Goal: Information Seeking & Learning: Learn about a topic

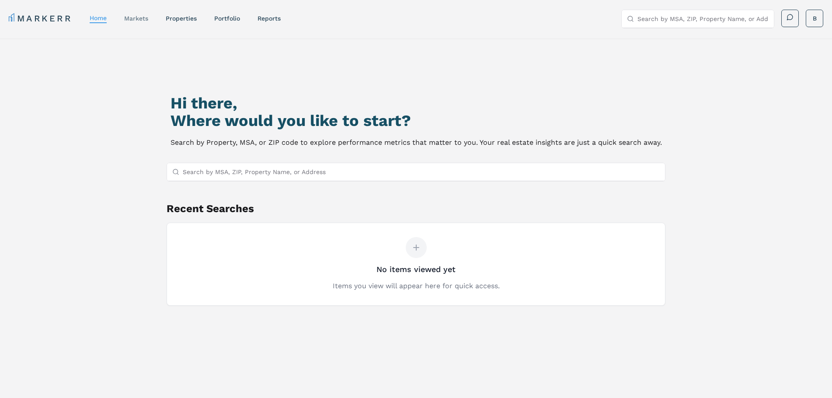
click at [138, 19] on link "markets" at bounding box center [136, 18] width 24 height 7
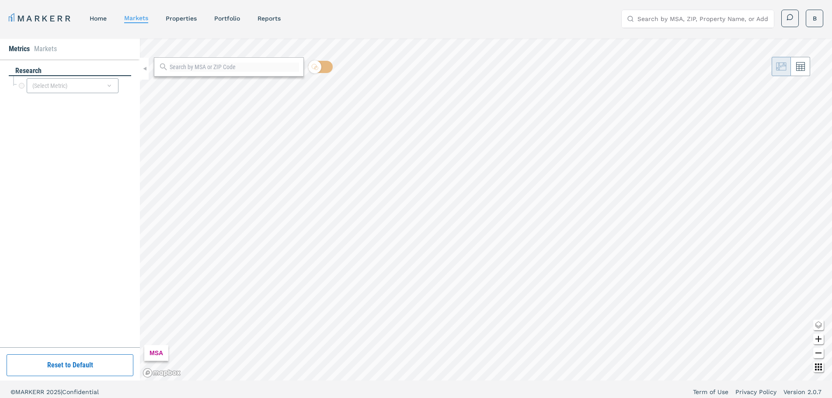
click at [88, 66] on div "research" at bounding box center [70, 71] width 122 height 10
click at [84, 86] on div "(Select Metric)" at bounding box center [73, 85] width 92 height 15
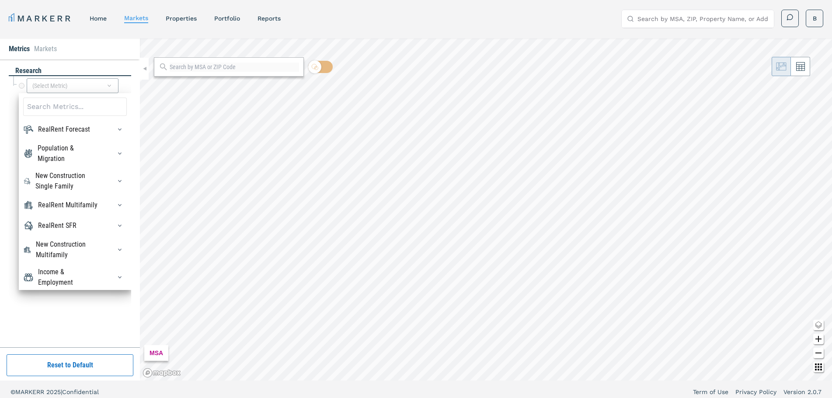
click at [81, 122] on div "RealRent Forecast Rent Mean Forecast 5 Year CAGR Rent Mean Forecast 5 Year Perc…" at bounding box center [75, 191] width 112 height 197
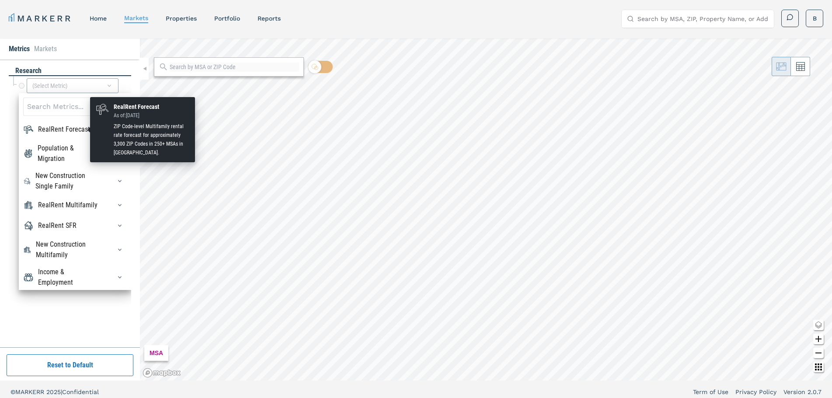
click at [82, 128] on div "RealRent Forecast" at bounding box center [64, 129] width 52 height 10
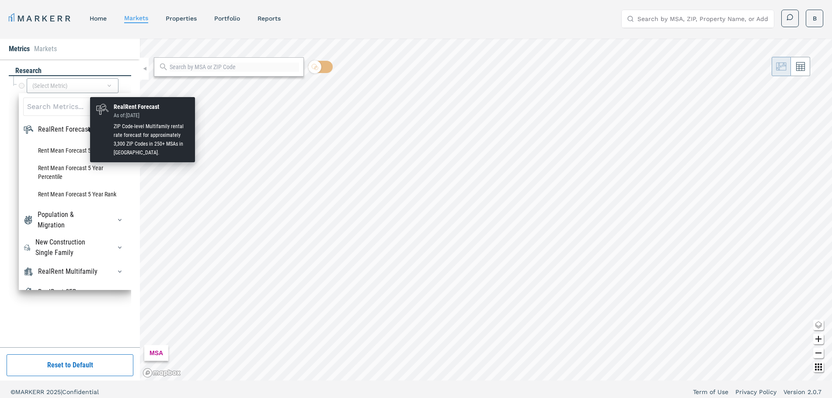
click at [82, 128] on div "RealRent Forecast" at bounding box center [64, 129] width 52 height 10
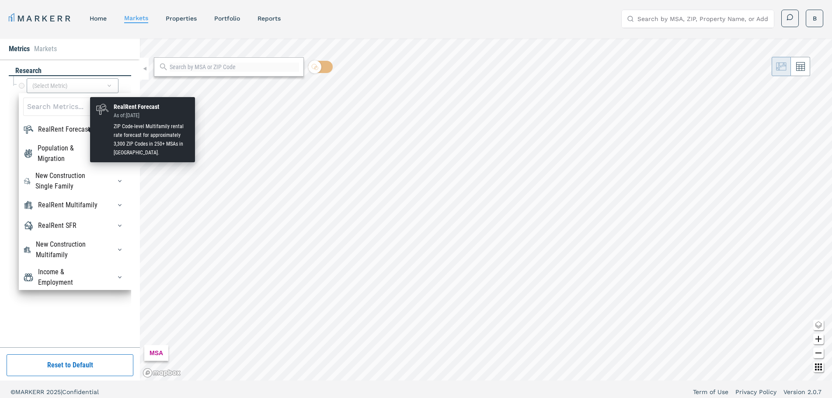
click at [87, 129] on div "RealRent Forecast" at bounding box center [64, 129] width 52 height 10
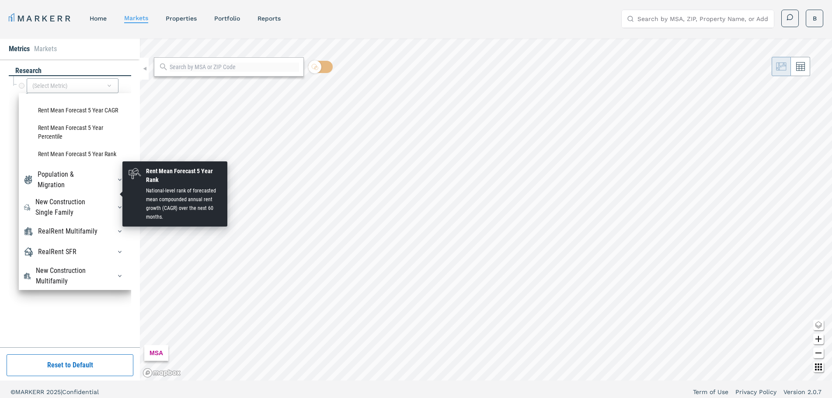
scroll to position [96, 0]
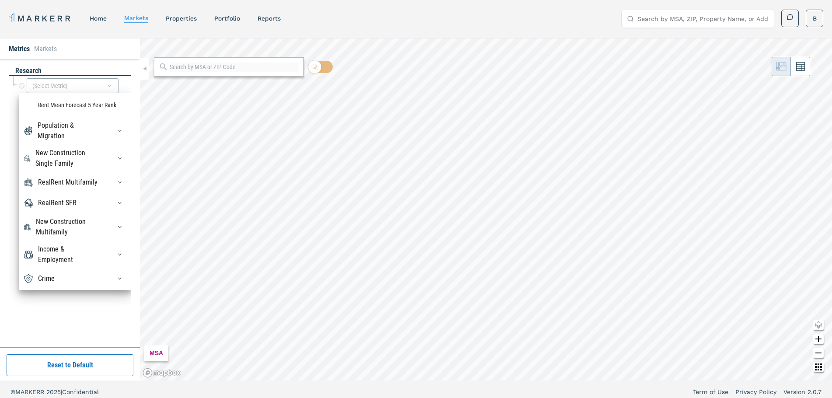
click at [70, 282] on div "Crime" at bounding box center [75, 279] width 104 height 14
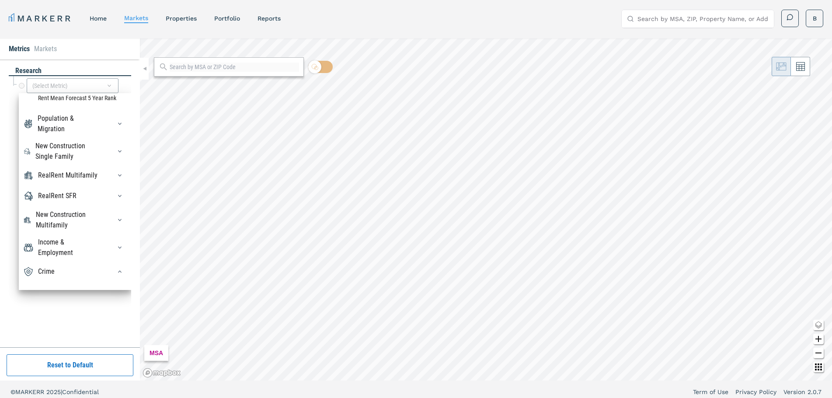
scroll to position [233, 0]
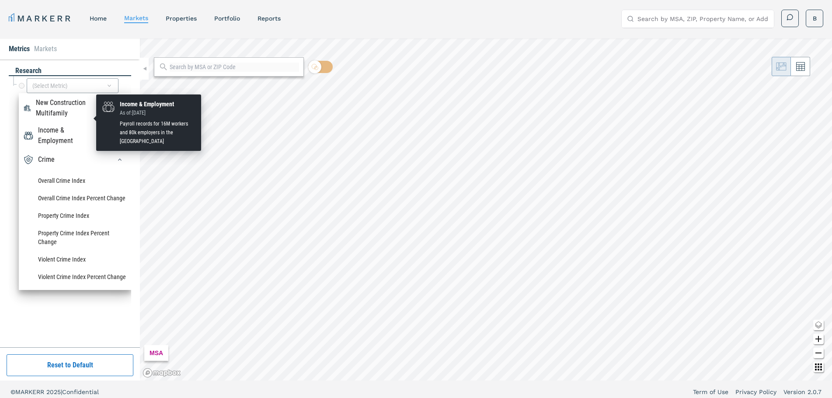
click at [66, 128] on div "Income & Employment" at bounding box center [69, 135] width 63 height 21
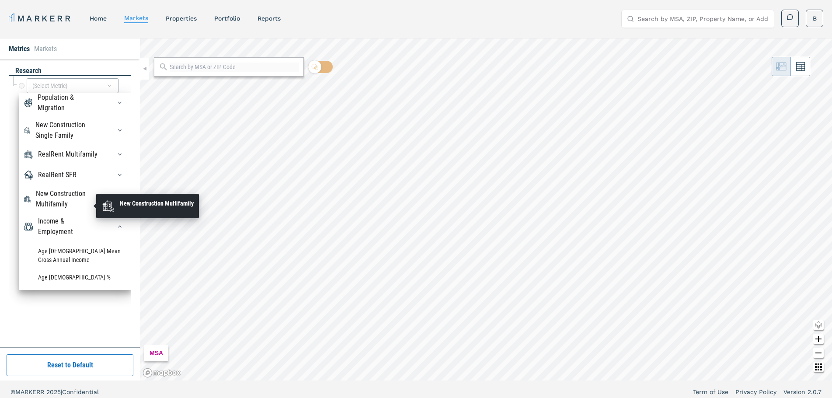
scroll to position [101, 0]
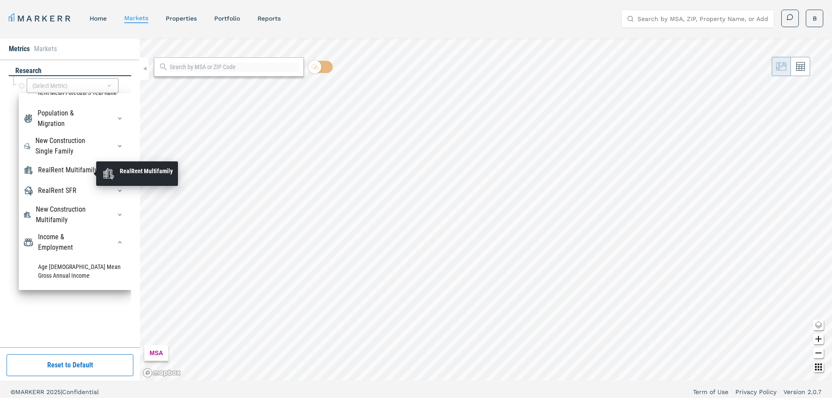
click at [77, 175] on div "RealRent Multifamily" at bounding box center [67, 170] width 59 height 10
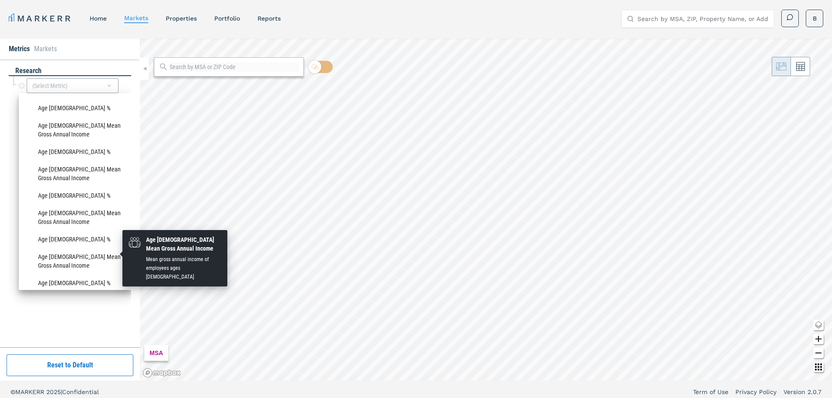
scroll to position [1238, 0]
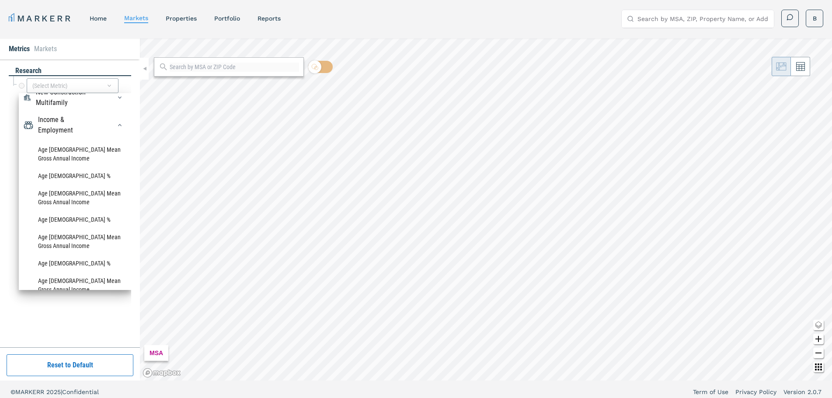
click at [71, 79] on div "RealRent SFR" at bounding box center [57, 73] width 38 height 10
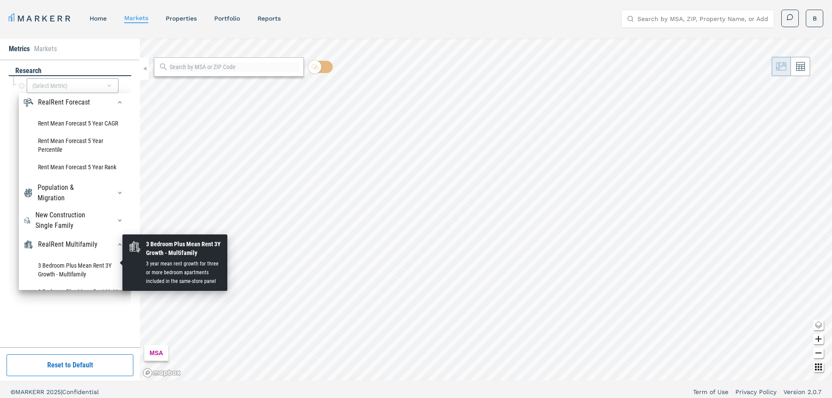
scroll to position [0, 0]
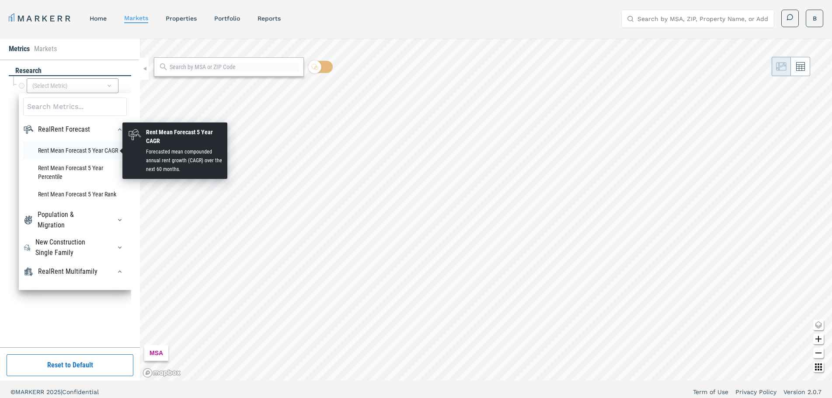
click at [96, 157] on li "Rent Mean Forecast 5 Year CAGR" at bounding box center [75, 150] width 104 height 17
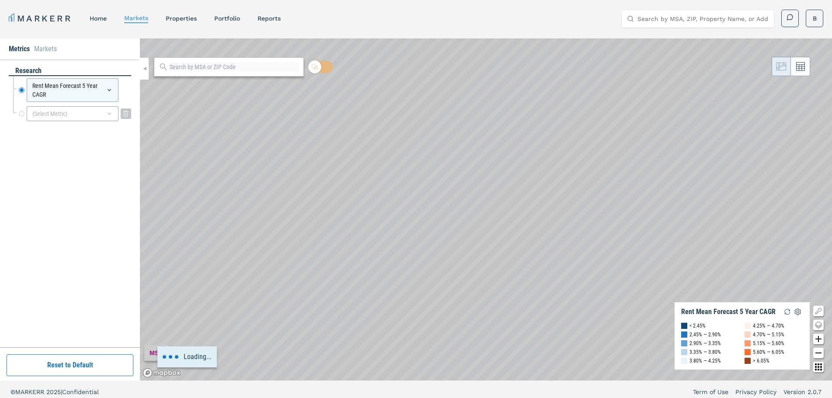
click at [89, 112] on div "(Select Metric)" at bounding box center [73, 113] width 92 height 15
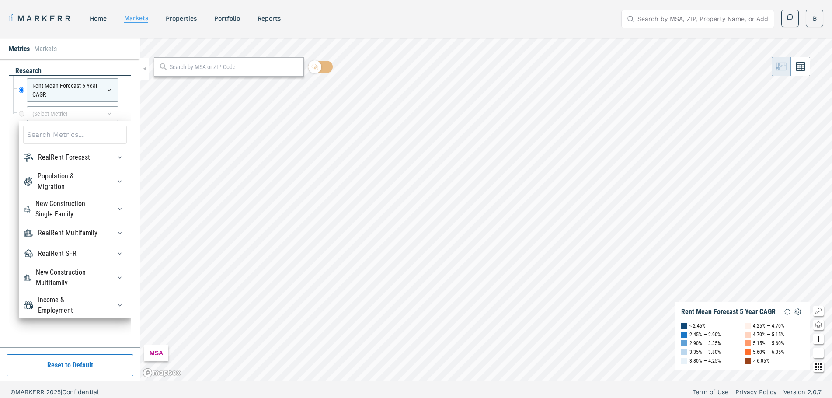
click at [194, 70] on input "text" at bounding box center [234, 67] width 129 height 9
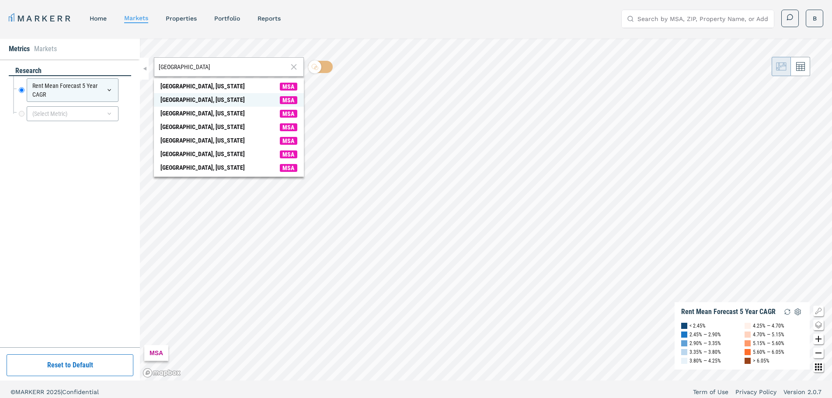
type input "[GEOGRAPHIC_DATA]"
click at [217, 104] on span "[GEOGRAPHIC_DATA], [US_STATE] MSA" at bounding box center [229, 100] width 150 height 14
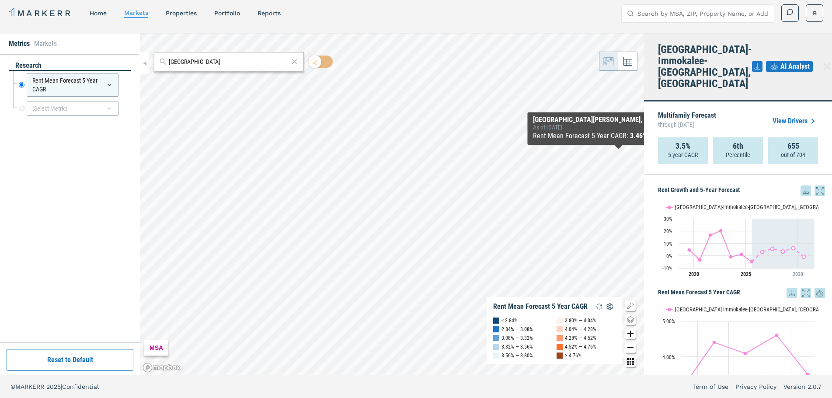
click at [805, 116] on link "View Drivers" at bounding box center [795, 121] width 45 height 10
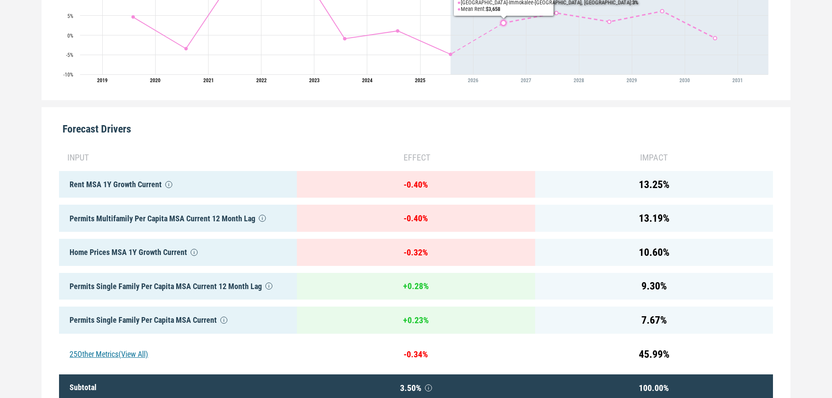
scroll to position [409, 0]
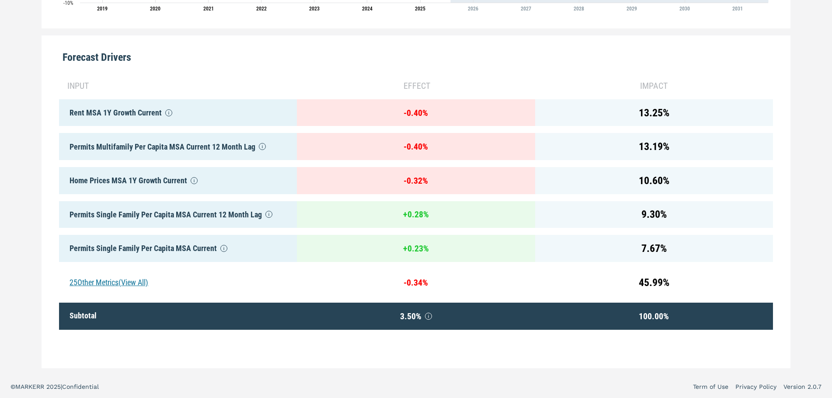
click at [142, 274] on div "25 Other Metrics (View All)" at bounding box center [178, 282] width 238 height 27
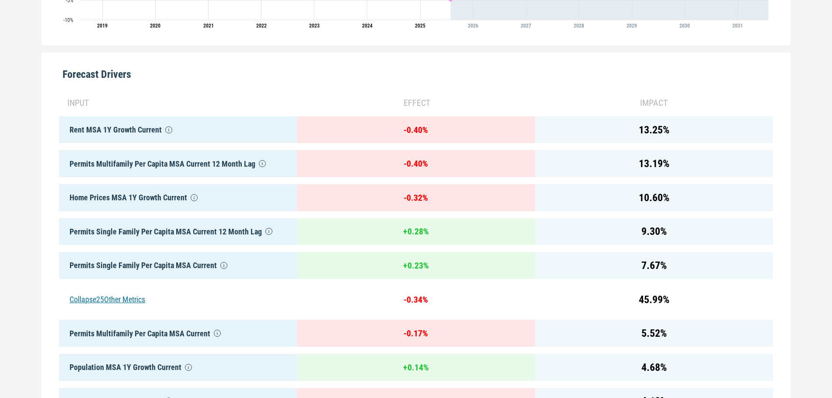
scroll to position [339, 0]
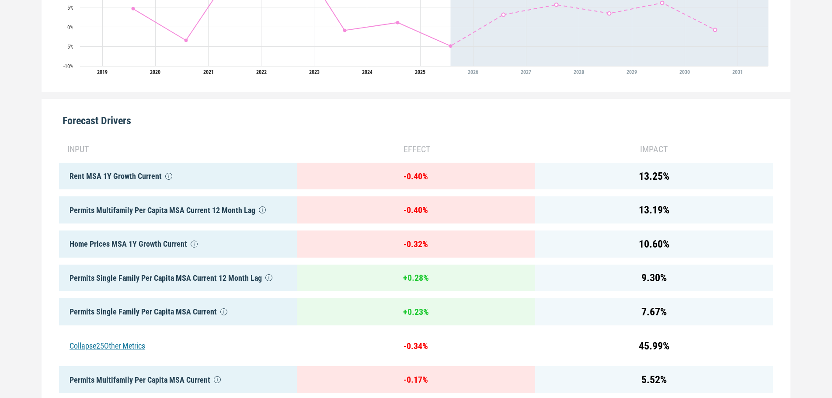
click at [461, 252] on div "- 0.32 %" at bounding box center [416, 243] width 238 height 27
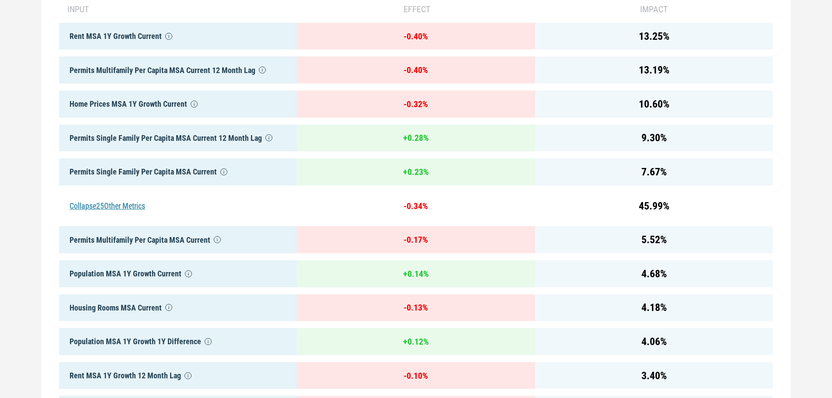
scroll to position [471, 0]
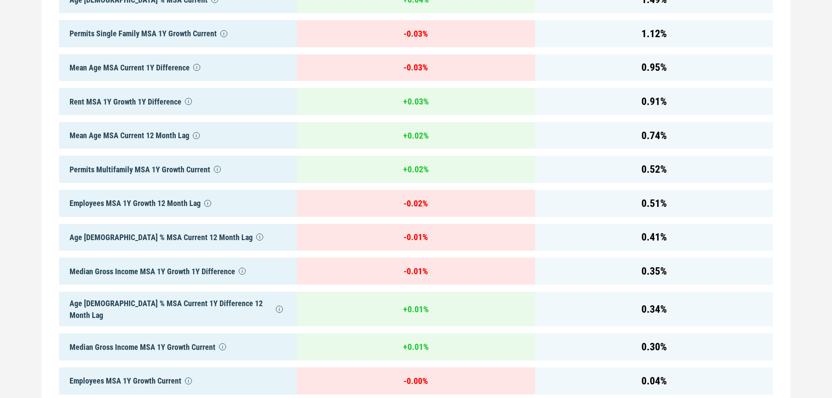
scroll to position [1258, 0]
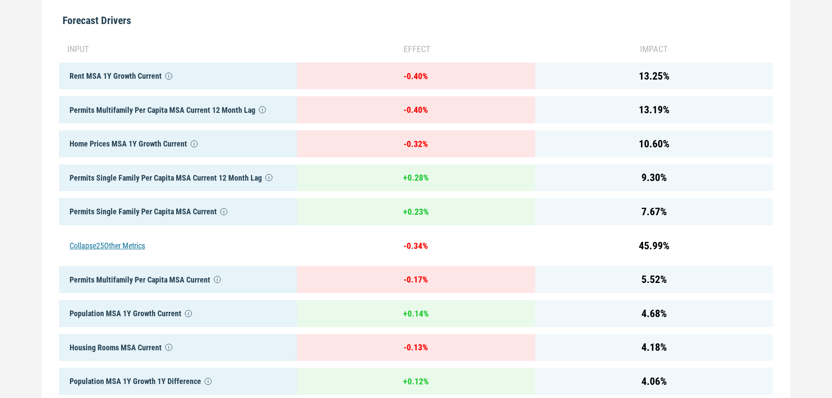
scroll to position [514, 0]
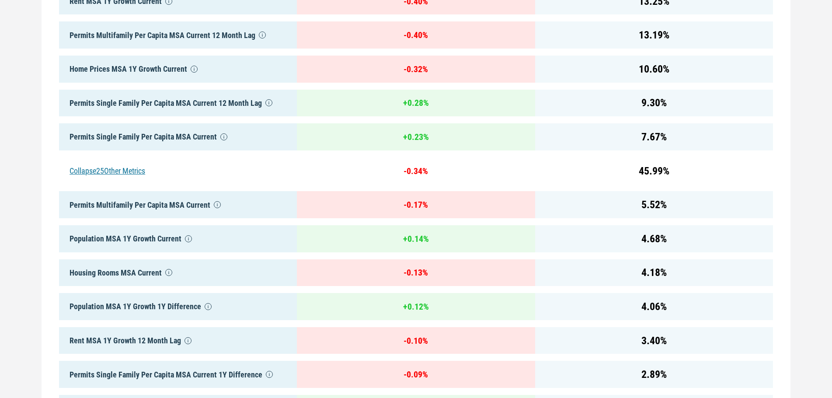
click at [414, 175] on div "- 0.34 %" at bounding box center [416, 170] width 238 height 27
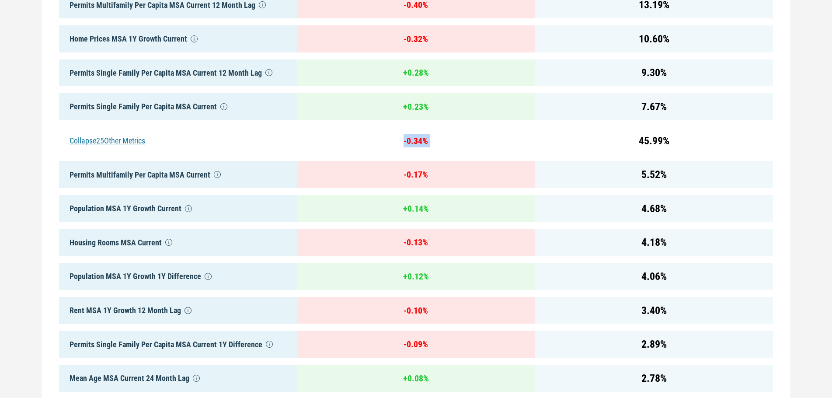
scroll to position [558, 0]
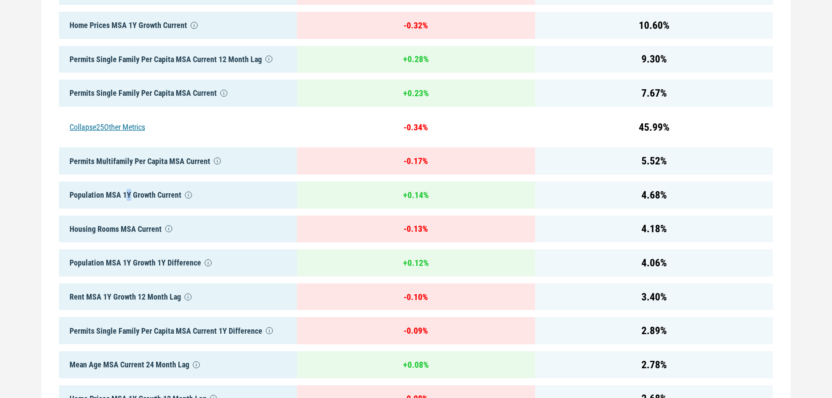
click at [127, 199] on div "Population MSA 1Y Growth Current" at bounding box center [178, 194] width 238 height 27
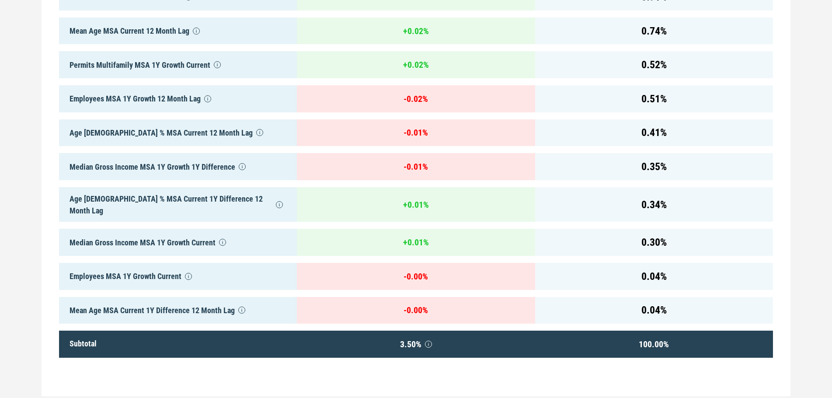
scroll to position [1258, 0]
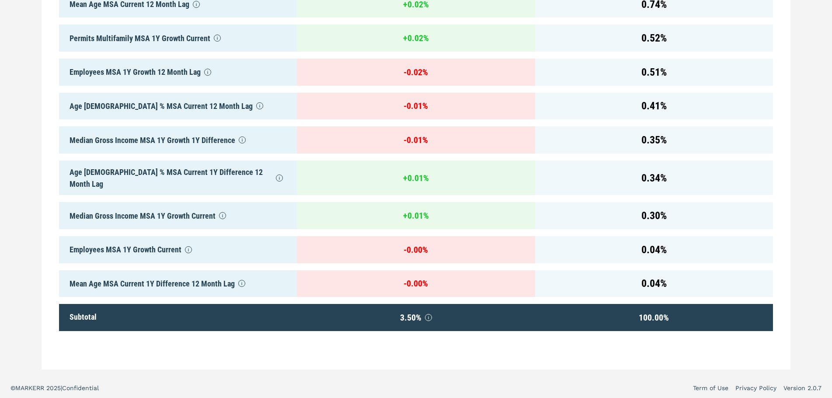
drag, startPoint x: 455, startPoint y: 173, endPoint x: 335, endPoint y: 210, distance: 125.9
drag, startPoint x: 483, startPoint y: 229, endPoint x: 469, endPoint y: 221, distance: 15.7
click at [481, 236] on div "- 0.00 %" at bounding box center [416, 249] width 238 height 27
drag, startPoint x: 476, startPoint y: 203, endPoint x: 251, endPoint y: 204, distance: 225.2
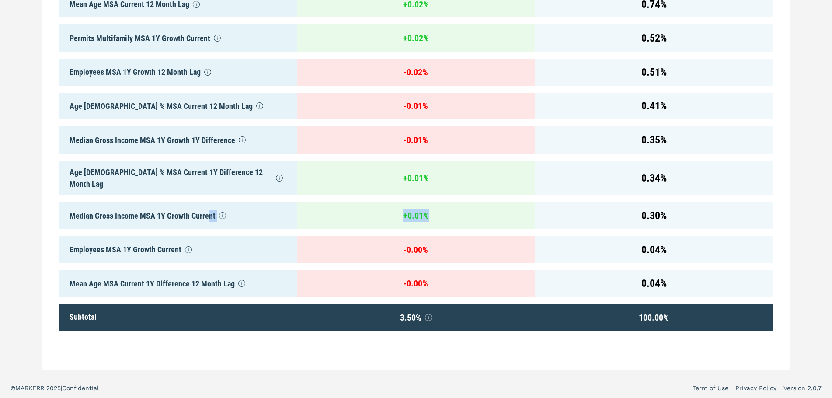
click at [558, 184] on div "0.34 %" at bounding box center [654, 177] width 238 height 35
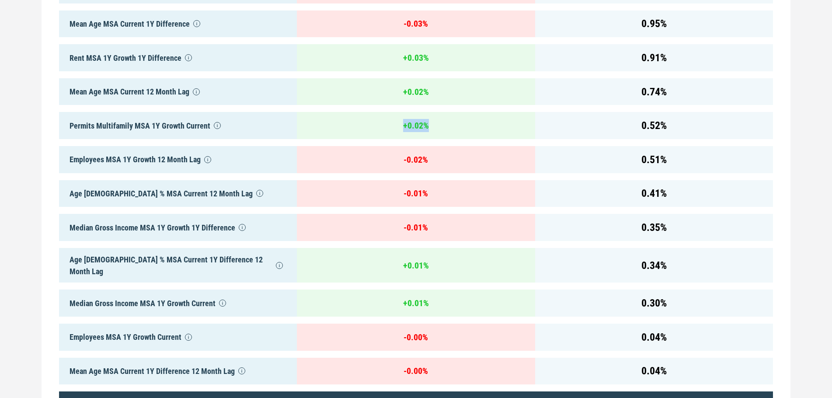
drag, startPoint x: 344, startPoint y: 112, endPoint x: 319, endPoint y: 111, distance: 24.9
click at [304, 113] on div "+ 0.02 %" at bounding box center [416, 125] width 238 height 27
drag, startPoint x: 369, startPoint y: 77, endPoint x: 359, endPoint y: 82, distance: 10.6
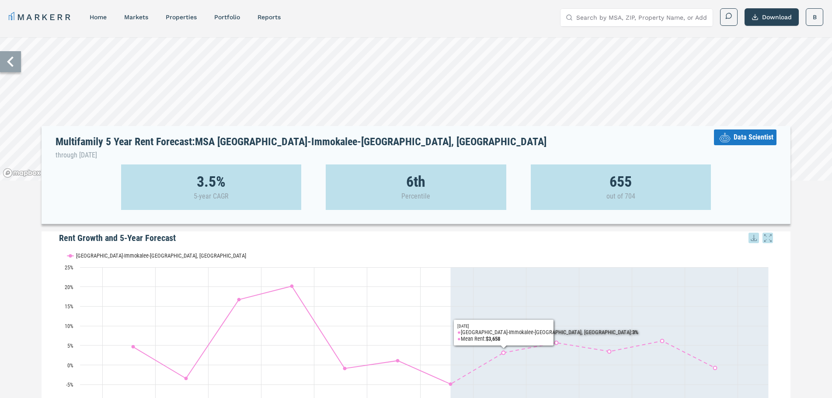
scroll to position [0, 0]
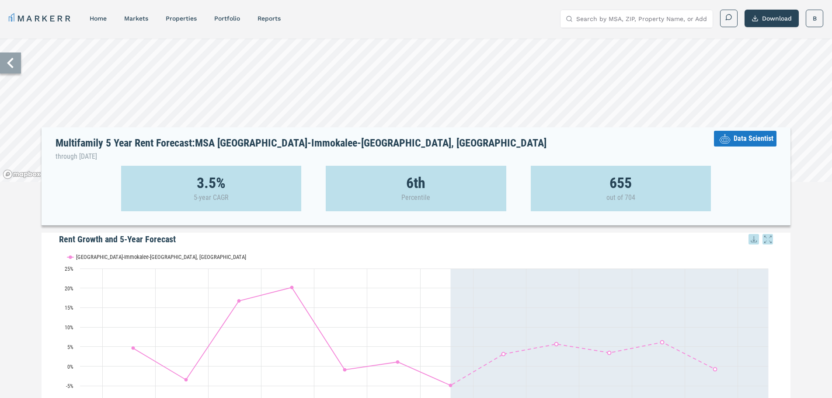
click at [756, 138] on span "Data Scientist" at bounding box center [754, 138] width 40 height 10
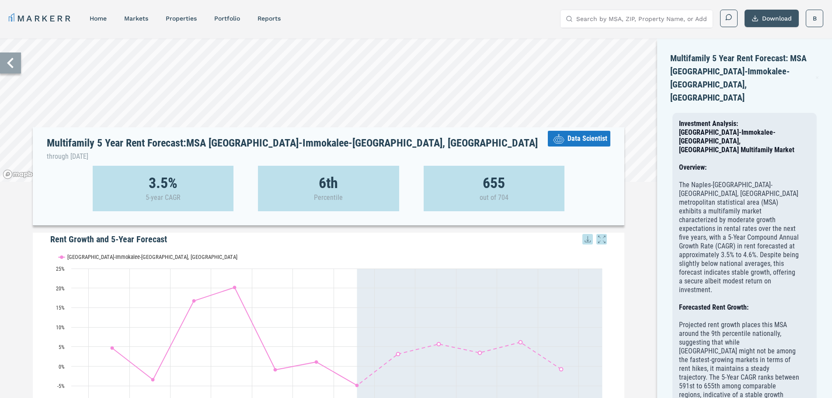
click at [767, 19] on button "Download" at bounding box center [772, 18] width 54 height 17
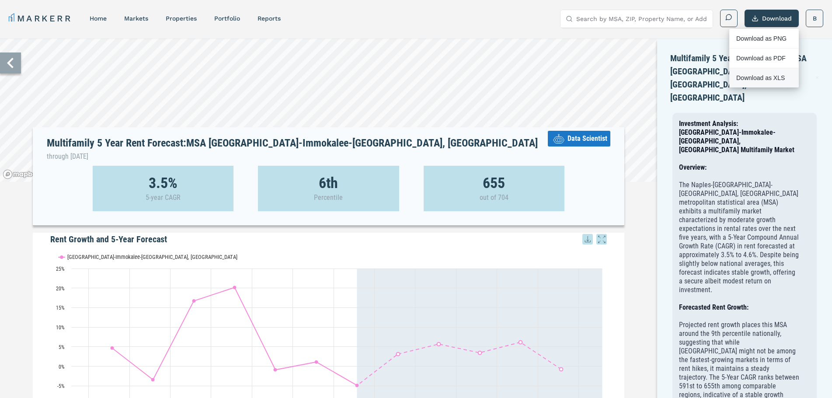
click at [767, 73] on div "Download as XLS" at bounding box center [764, 77] width 70 height 19
click at [783, 321] on p "Projected rent growth places this MSA around the 9th percentile nationally, sug…" at bounding box center [739, 369] width 120 height 96
